Goal: Task Accomplishment & Management: Manage account settings

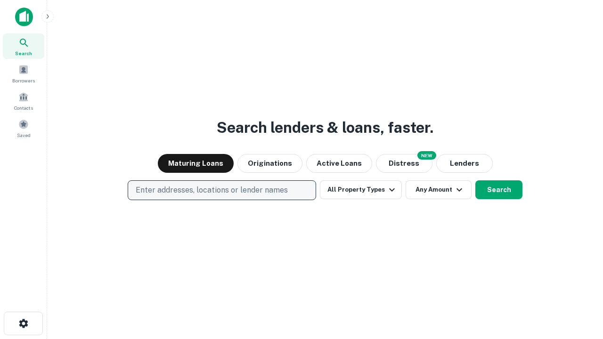
click at [221, 190] on p "Enter addresses, locations or lender names" at bounding box center [212, 190] width 152 height 11
type input "**********"
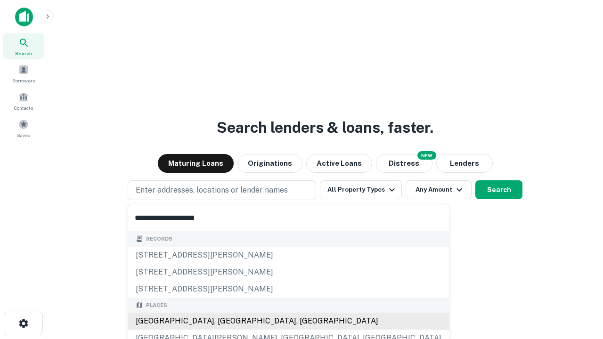
click at [225, 321] on div "Santa Monica, CA, USA" at bounding box center [288, 321] width 321 height 17
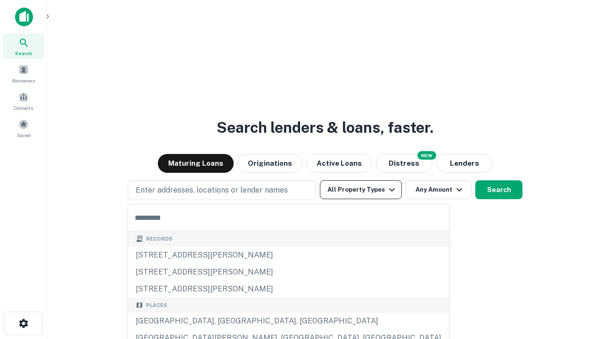
click at [361, 190] on button "All Property Types" at bounding box center [361, 189] width 82 height 19
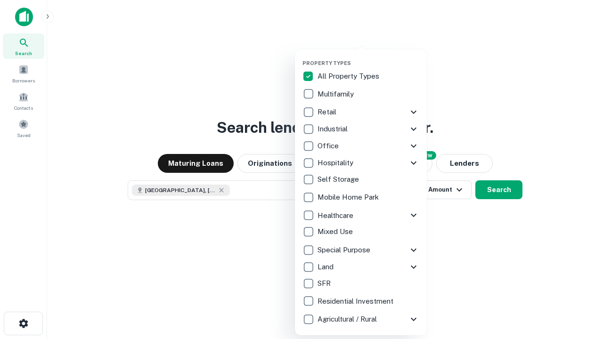
click at [368, 57] on button "button" at bounding box center [369, 57] width 132 height 0
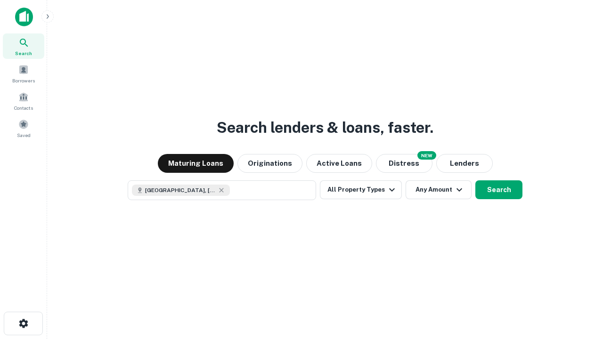
scroll to position [15, 0]
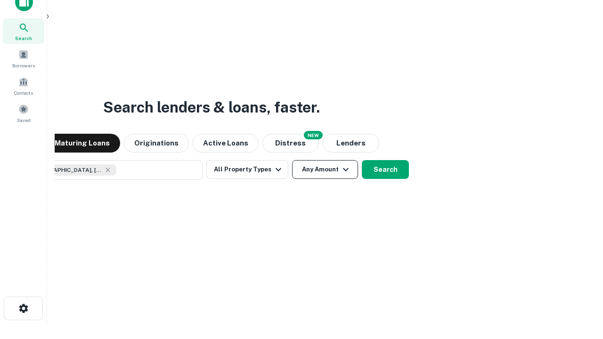
click at [292, 160] on button "Any Amount" at bounding box center [325, 169] width 66 height 19
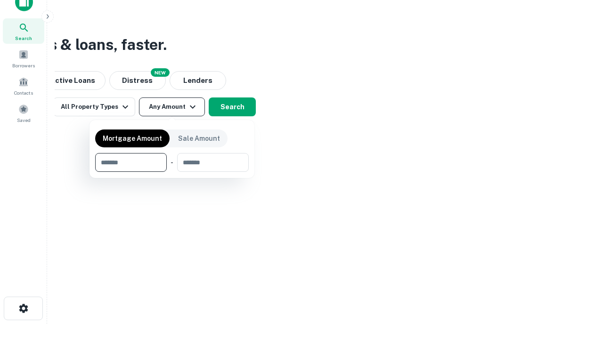
type input "*******"
click at [172, 172] on button "button" at bounding box center [172, 172] width 154 height 0
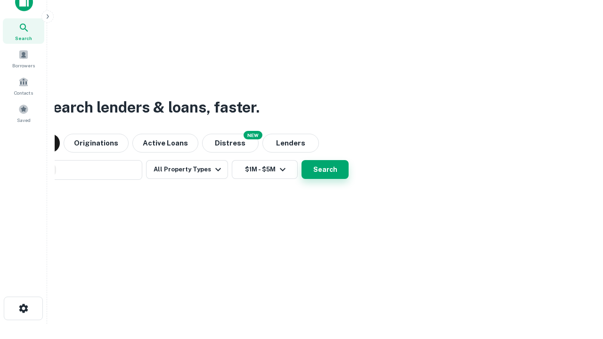
click at [302, 160] on button "Search" at bounding box center [325, 169] width 47 height 19
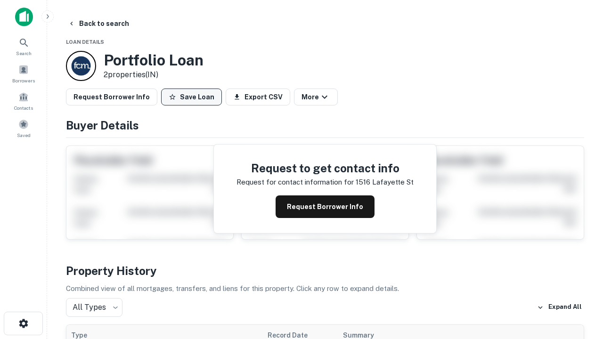
click at [191, 97] on button "Save Loan" at bounding box center [191, 97] width 61 height 17
click at [194, 97] on button "Loan Saved" at bounding box center [193, 97] width 65 height 17
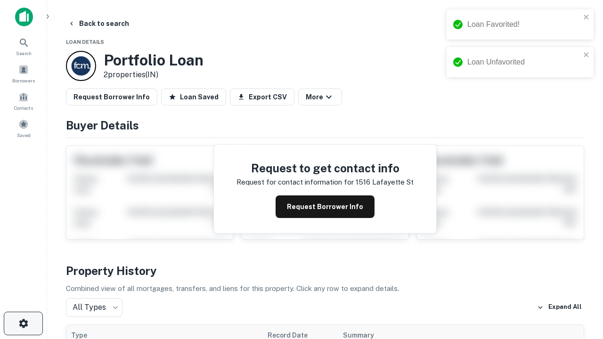
click at [23, 324] on icon "button" at bounding box center [23, 323] width 11 height 11
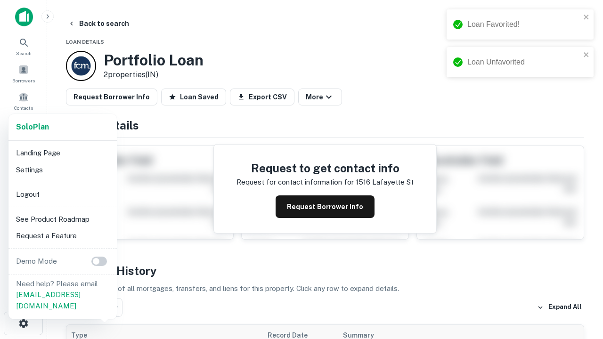
click at [62, 194] on li "Logout" at bounding box center [62, 194] width 101 height 17
